Goal: Task Accomplishment & Management: Complete application form

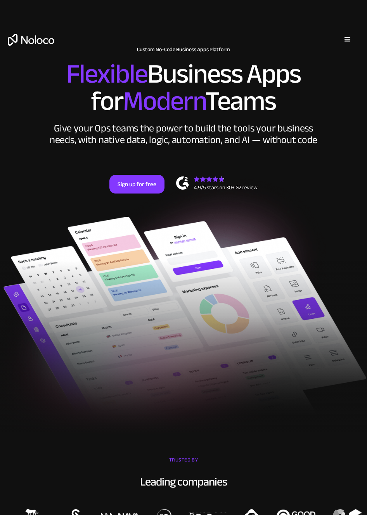
click at [344, 38] on div "menu" at bounding box center [347, 39] width 9 height 9
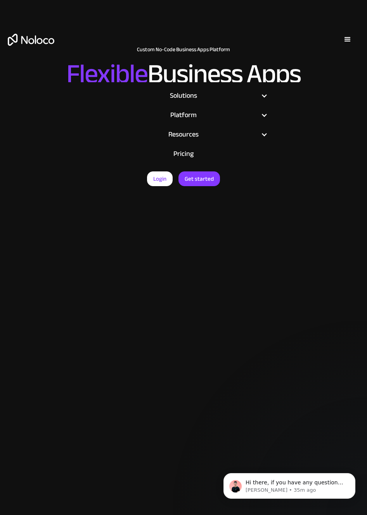
click at [274, 46] on div "Login Get started" at bounding box center [183, 47] width 367 height 54
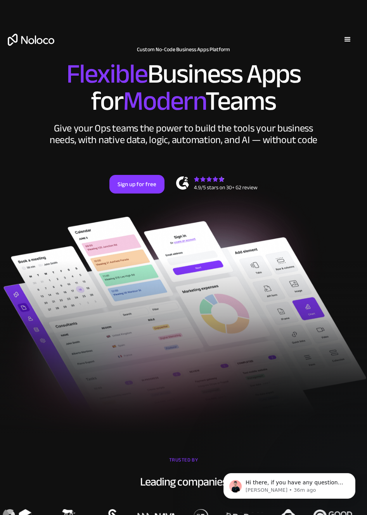
click at [344, 36] on div "menu" at bounding box center [347, 39] width 9 height 9
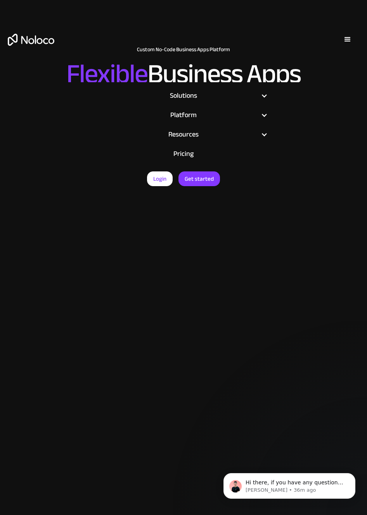
click at [347, 43] on div "menu" at bounding box center [347, 39] width 9 height 9
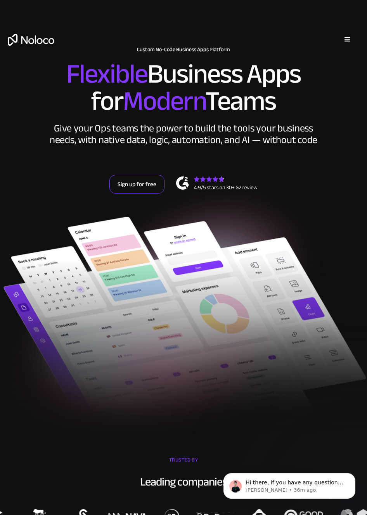
click at [132, 186] on link "Sign up for free" at bounding box center [136, 184] width 55 height 19
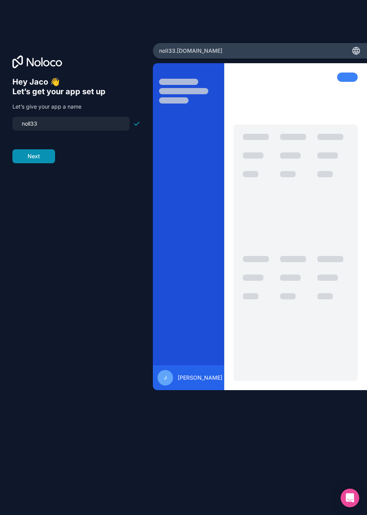
click at [36, 159] on button "Next" at bounding box center [33, 156] width 43 height 14
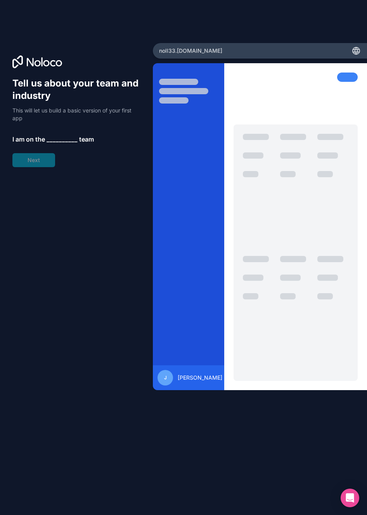
click at [60, 139] on span "__________" at bounding box center [61, 138] width 31 height 9
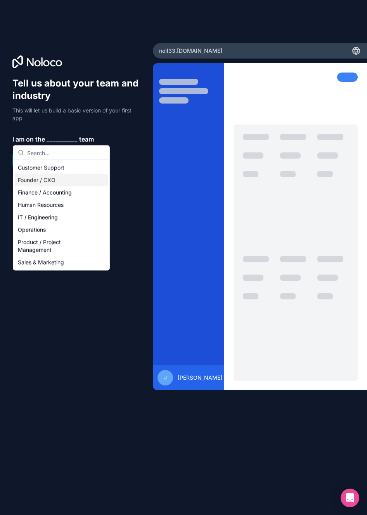
click at [48, 179] on div "Founder / CXO" at bounding box center [61, 180] width 93 height 12
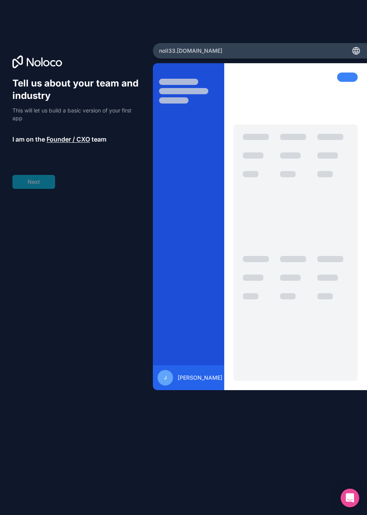
click at [35, 183] on div "Tell us about your team and industry This will let us build a basic version of …" at bounding box center [76, 133] width 128 height 112
click at [62, 161] on span "__________" at bounding box center [64, 160] width 31 height 9
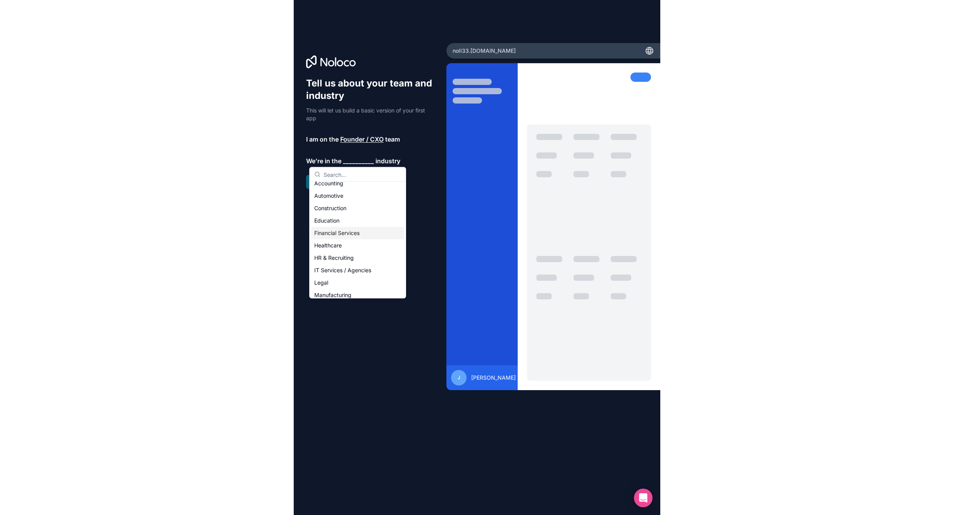
scroll to position [7, 0]
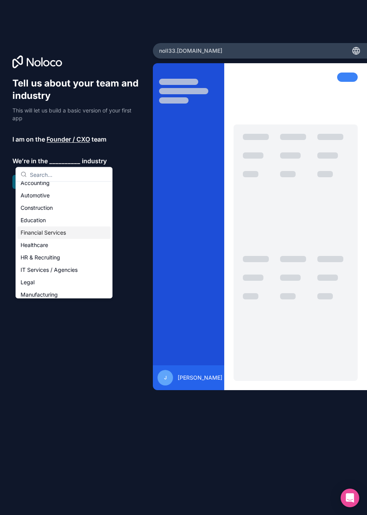
click at [49, 234] on div "Financial Services" at bounding box center [63, 232] width 93 height 12
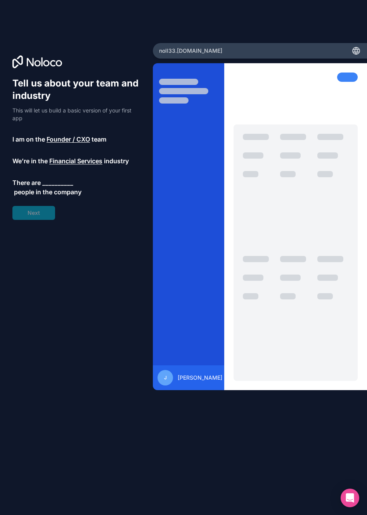
click at [62, 181] on span "__________" at bounding box center [57, 182] width 31 height 9
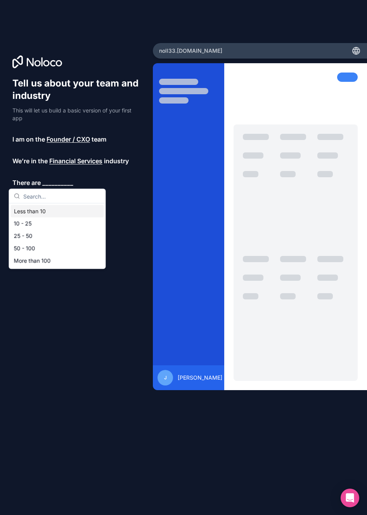
click at [50, 215] on div "Less than 10" at bounding box center [57, 211] width 93 height 12
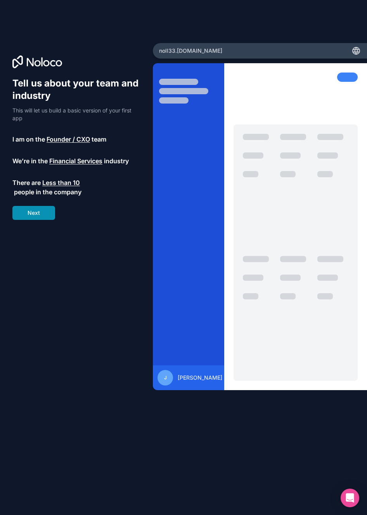
click at [38, 209] on button "Next" at bounding box center [33, 213] width 43 height 14
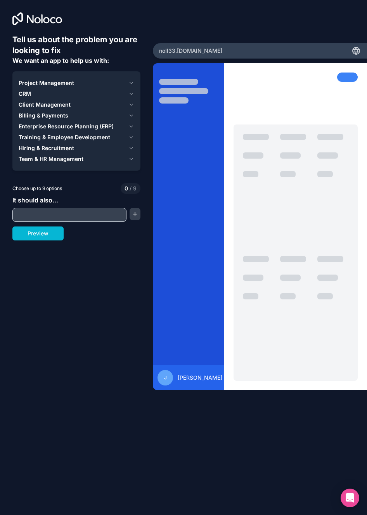
click at [65, 115] on span "Billing & Payments" at bounding box center [44, 116] width 50 height 8
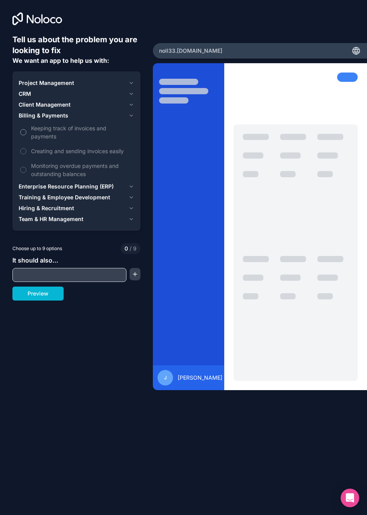
click at [22, 134] on button "Keeping track of invoices and payments" at bounding box center [23, 132] width 6 height 6
click at [37, 106] on span "Client Management" at bounding box center [45, 105] width 52 height 8
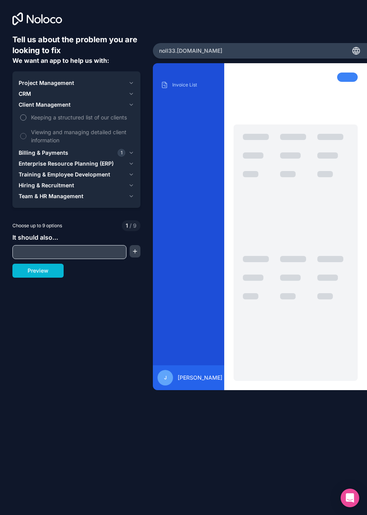
click at [24, 119] on button "Keeping a structured list of our clients" at bounding box center [23, 117] width 6 height 6
click at [22, 134] on button "Viewing and managing detailed client information" at bounding box center [23, 136] width 6 height 6
click at [34, 270] on button "Preview" at bounding box center [37, 270] width 51 height 14
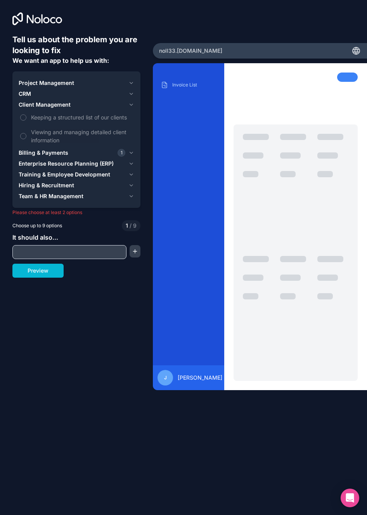
click at [38, 257] on input "text" at bounding box center [69, 251] width 110 height 11
click at [25, 137] on button "Viewing and managing detailed client information" at bounding box center [23, 136] width 6 height 6
click at [32, 270] on button "Preview" at bounding box center [37, 270] width 51 height 14
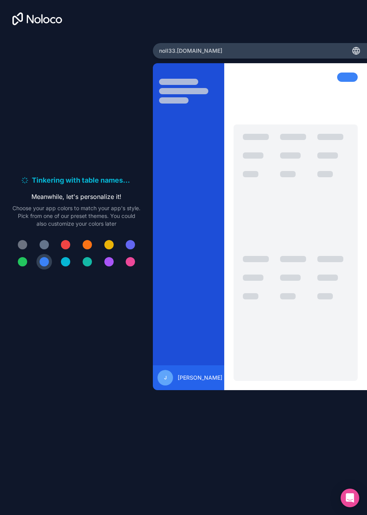
click at [88, 260] on div at bounding box center [87, 261] width 9 height 9
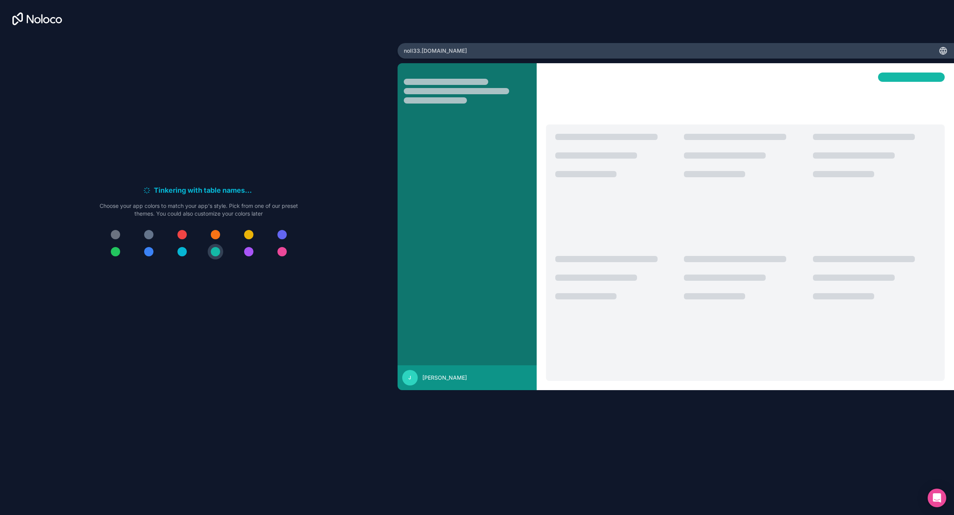
click at [345, 301] on div "Tinkering with table names . . . Meanwhile, let's personalize it! Choose your a…" at bounding box center [198, 225] width 373 height 382
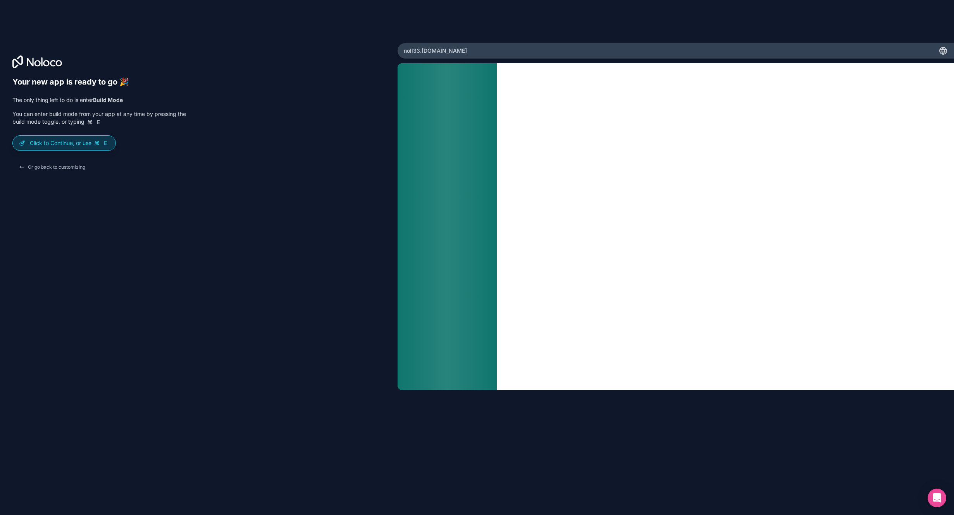
click at [70, 145] on p "Click to Continue, or use E" at bounding box center [69, 143] width 79 height 8
